Goal: Information Seeking & Learning: Learn about a topic

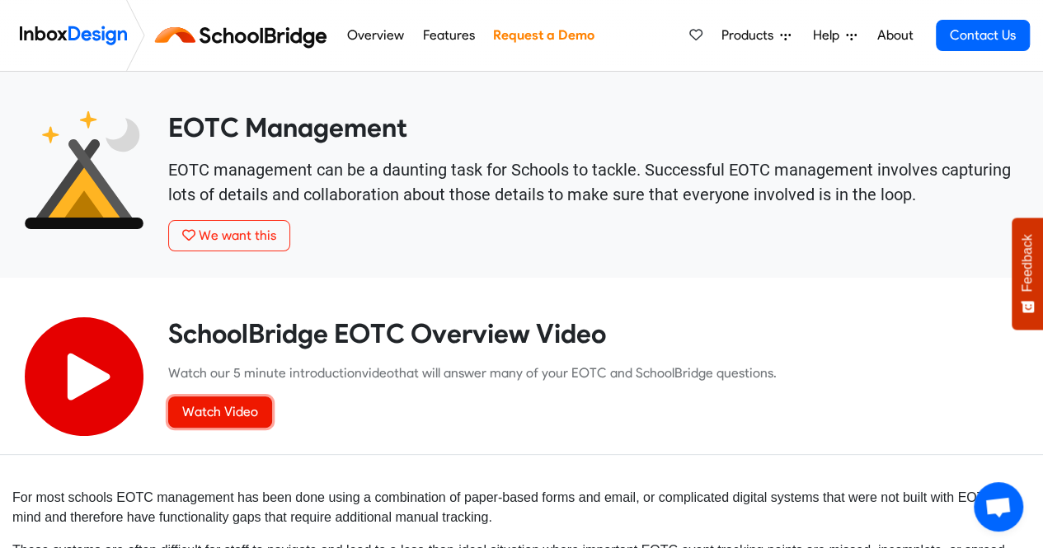
click at [200, 412] on link "Watch Video" at bounding box center [220, 411] width 104 height 31
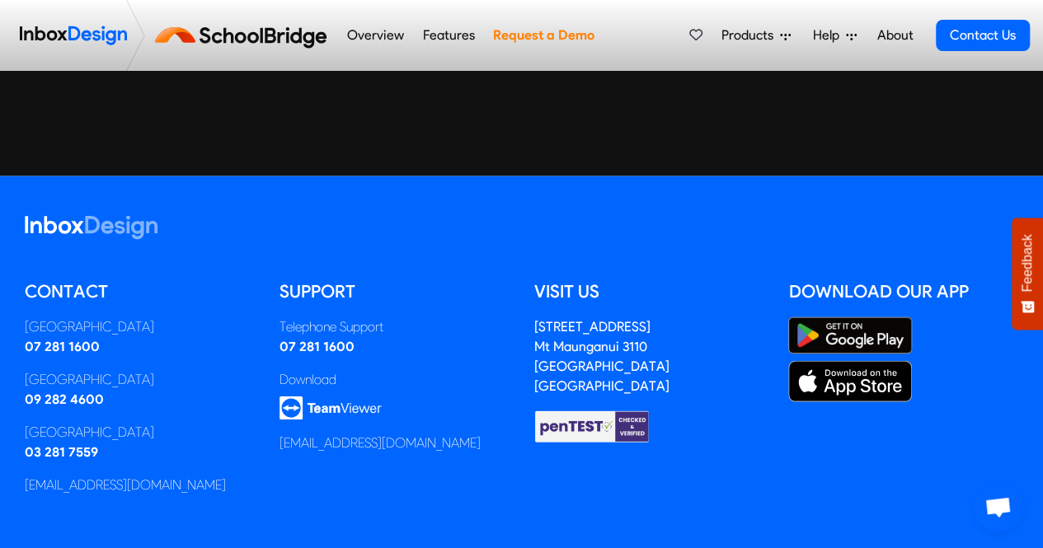
scroll to position [5013, 0]
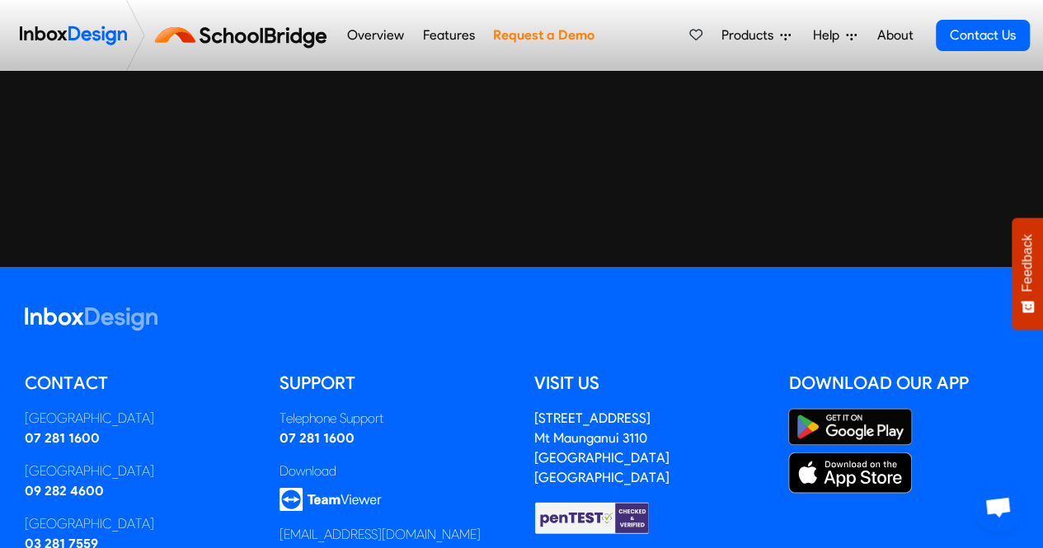
scroll to position [5013, 0]
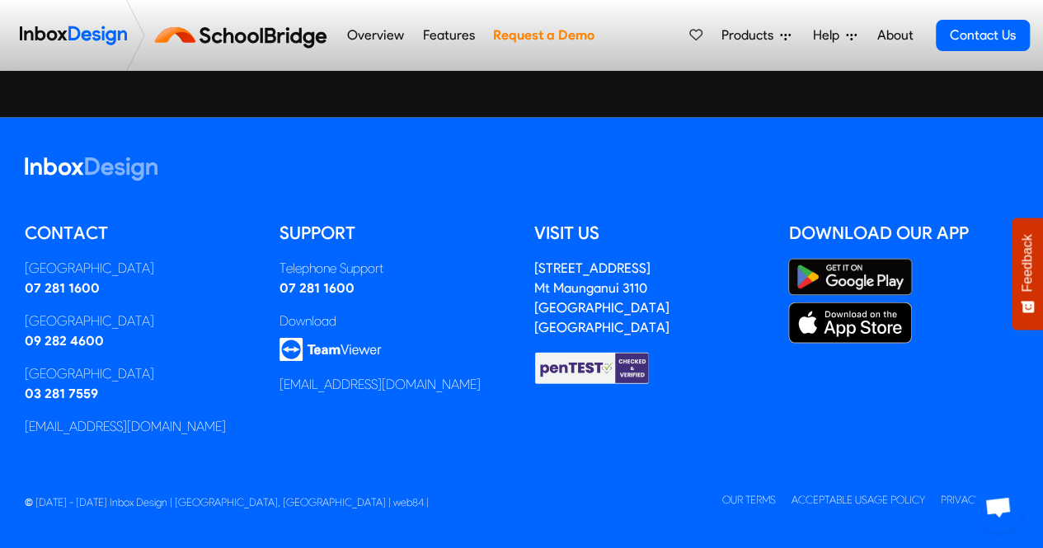
drag, startPoint x: 462, startPoint y: 34, endPoint x: 430, endPoint y: 65, distance: 44.9
click at [430, 65] on li "Features" at bounding box center [448, 35] width 70 height 71
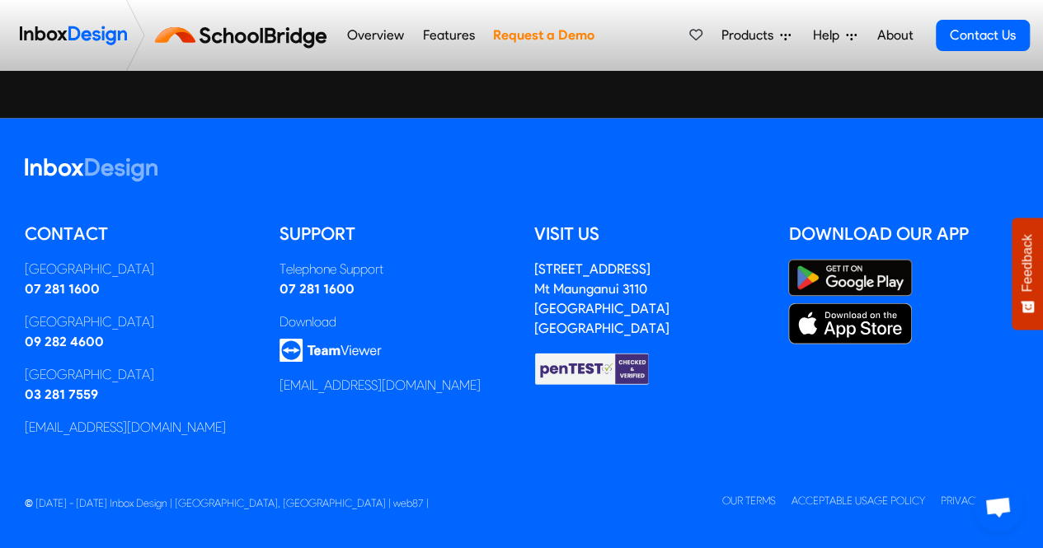
scroll to position [5013, 0]
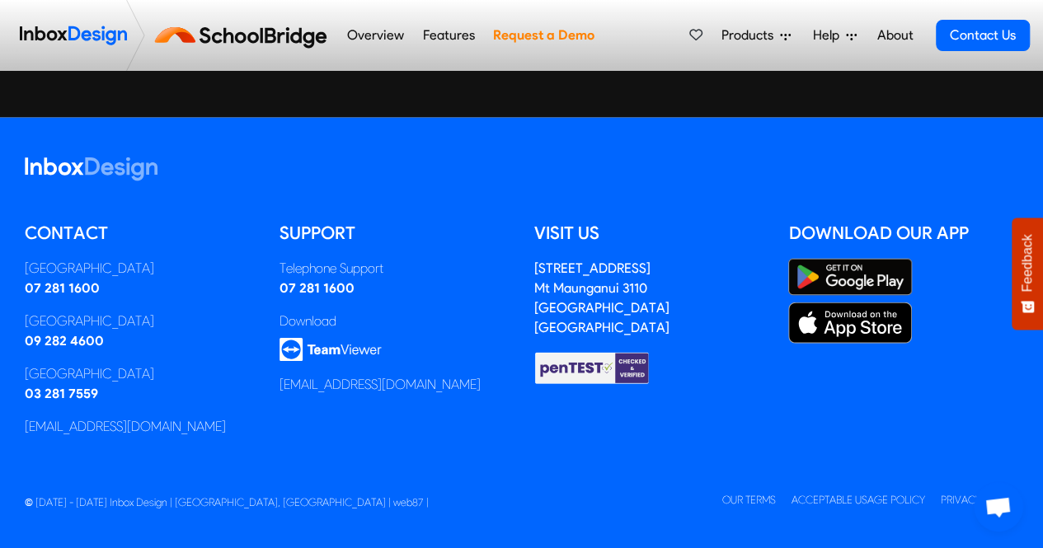
click at [546, 35] on link "Request a Demo" at bounding box center [543, 35] width 110 height 33
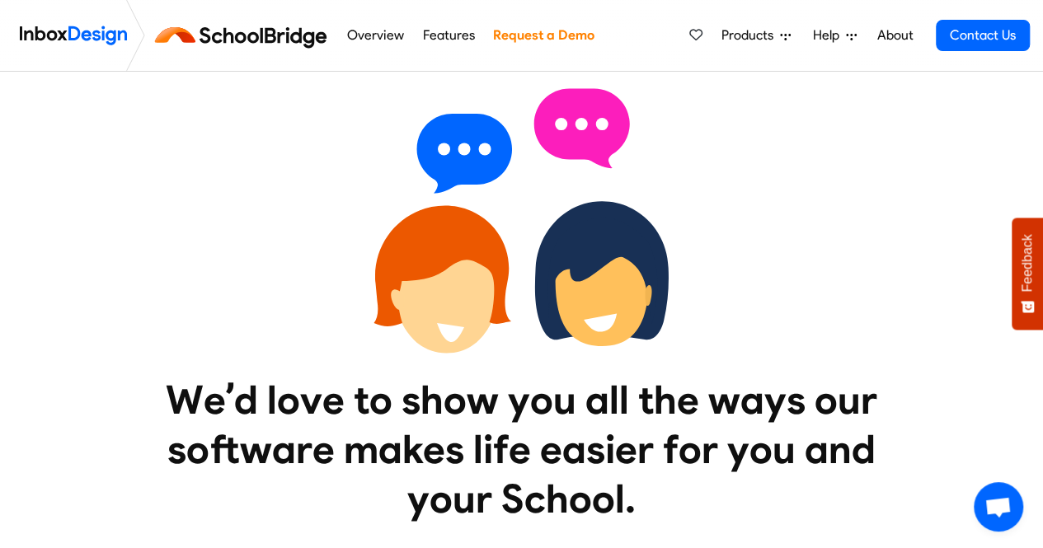
click at [375, 37] on link "Overview" at bounding box center [375, 35] width 66 height 33
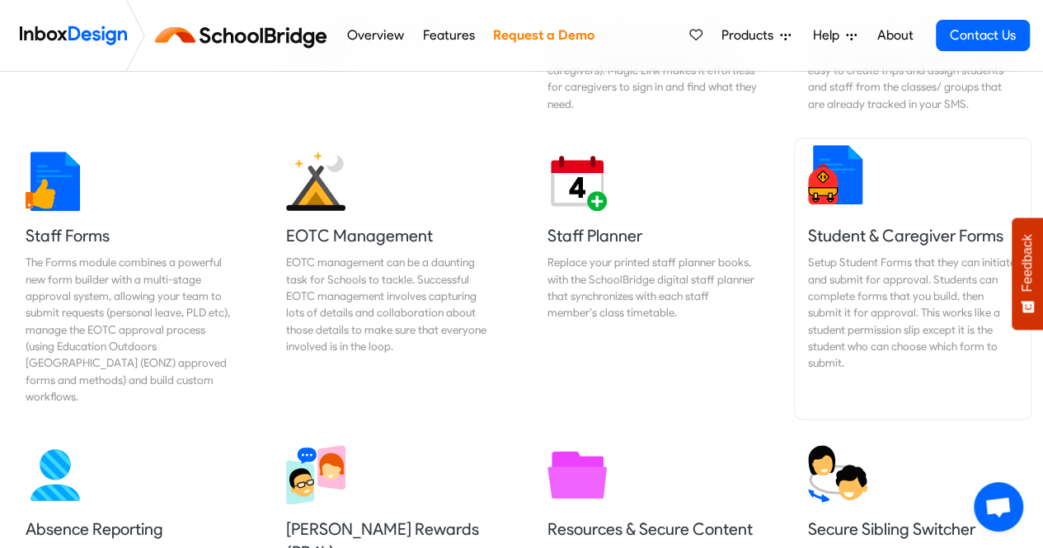
scroll to position [757, 0]
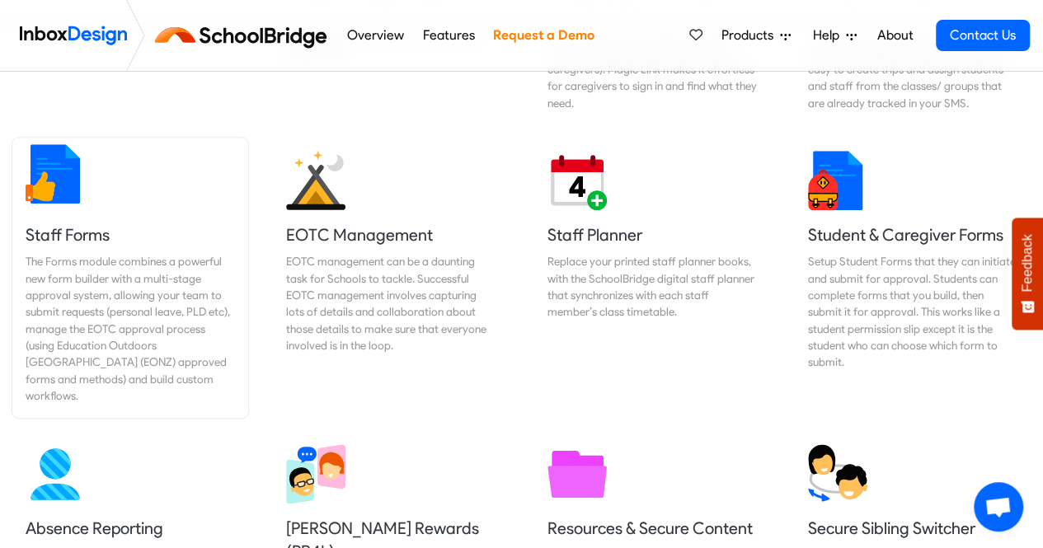
click at [77, 202] on img at bounding box center [55, 173] width 59 height 59
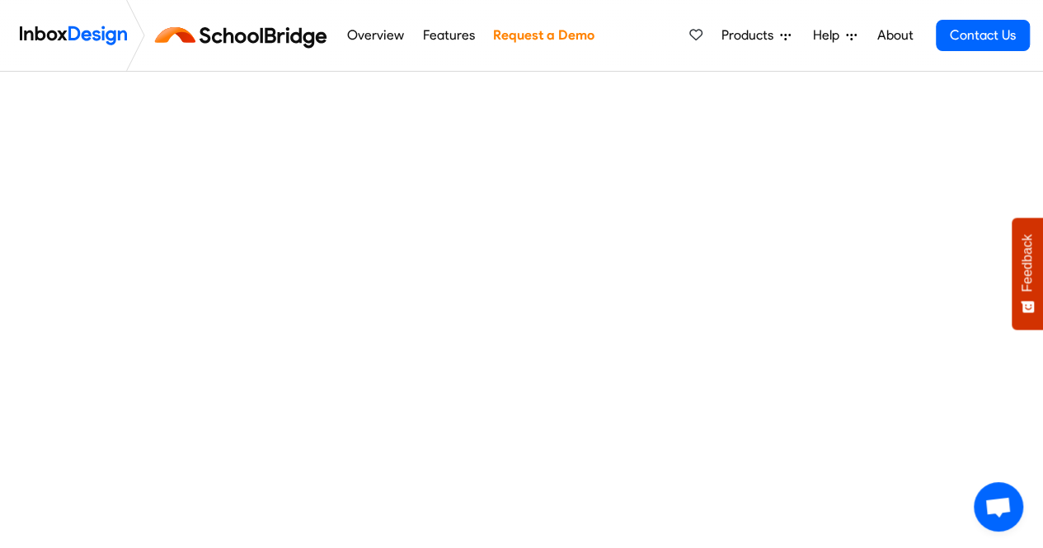
scroll to position [134, 0]
click at [379, 29] on link "Overview" at bounding box center [375, 35] width 66 height 33
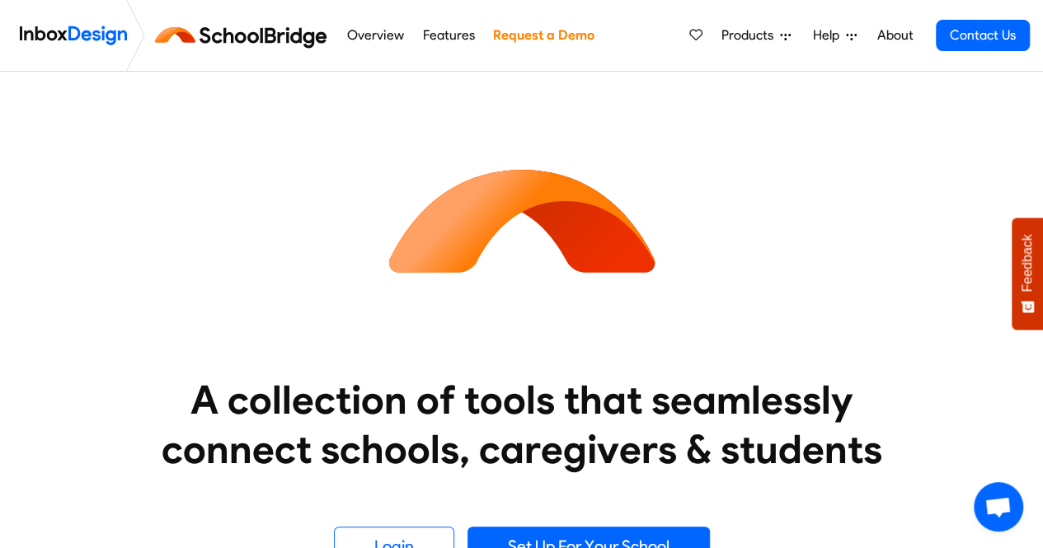
click at [455, 44] on link "Features" at bounding box center [448, 35] width 61 height 33
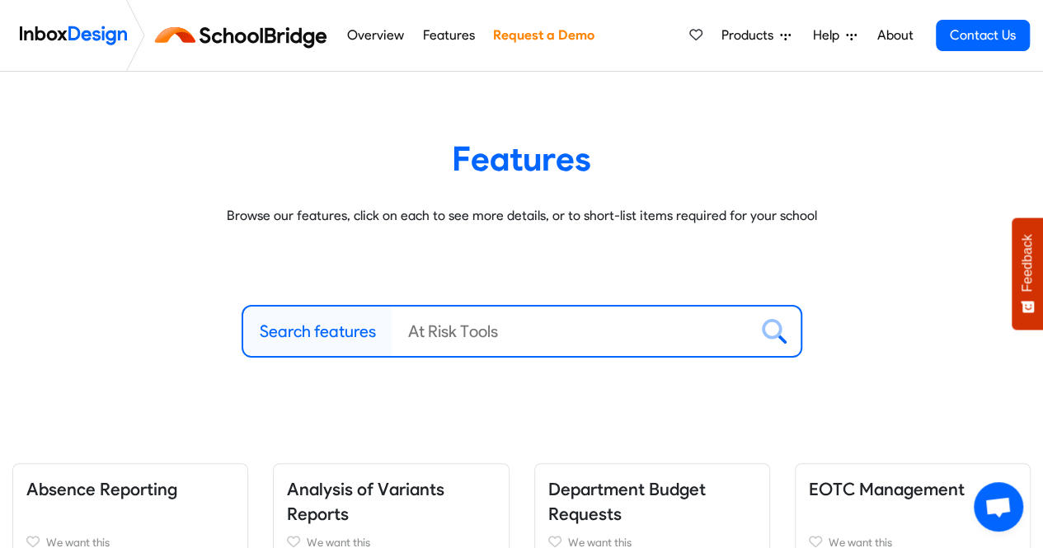
click at [374, 41] on link "Overview" at bounding box center [375, 35] width 66 height 33
